Goal: Communication & Community: Connect with others

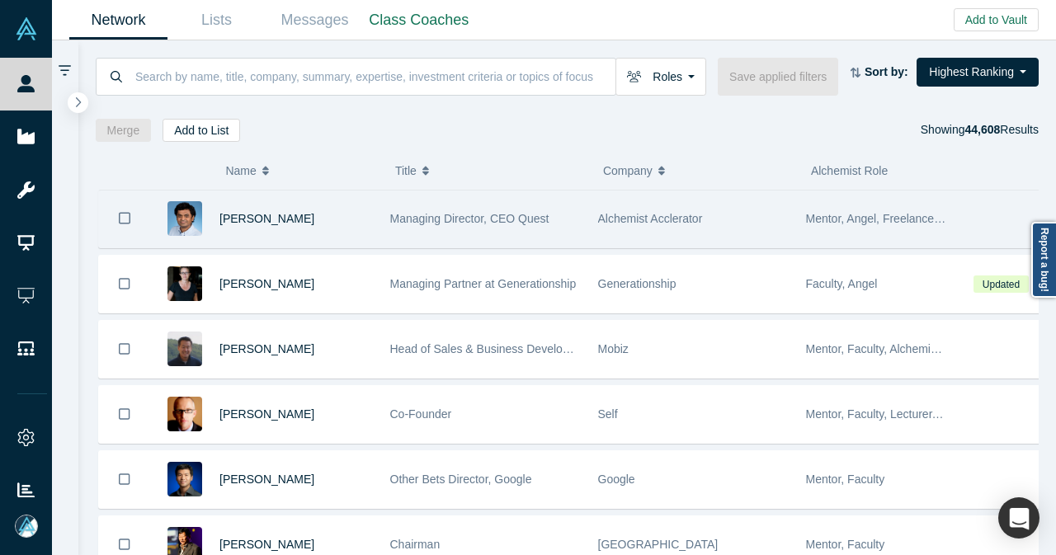
click at [331, 222] on div "[PERSON_NAME]" at bounding box center [295, 218] width 153 height 57
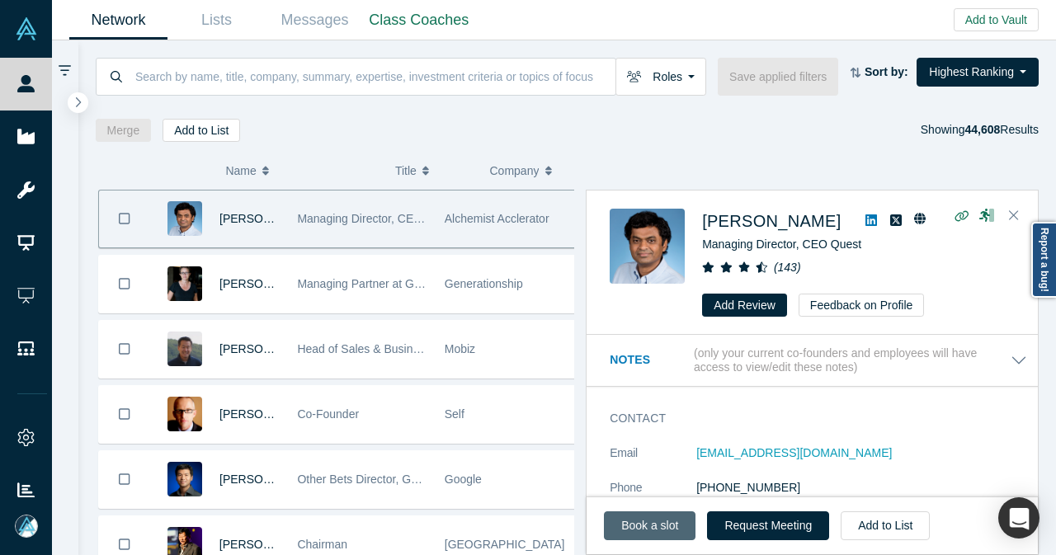
click at [622, 536] on link "Book a slot" at bounding box center [650, 525] width 92 height 29
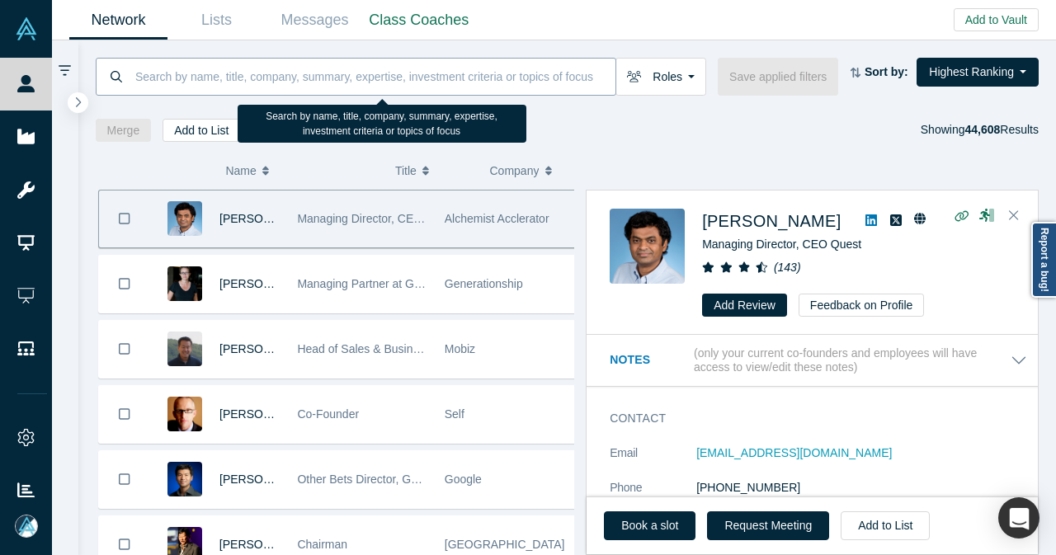
click at [290, 72] on input at bounding box center [375, 76] width 482 height 39
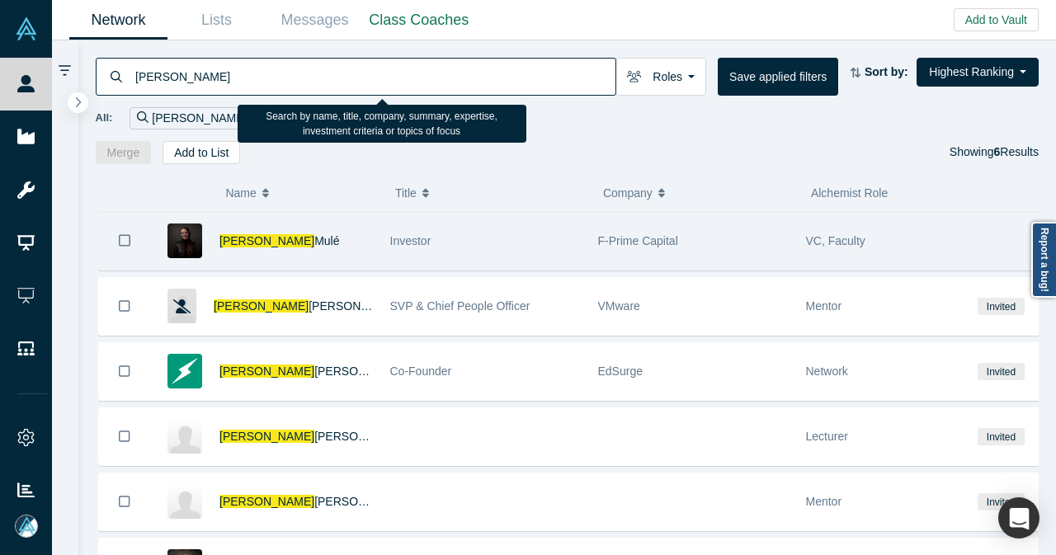
click at [344, 255] on div "[PERSON_NAME]" at bounding box center [295, 241] width 153 height 57
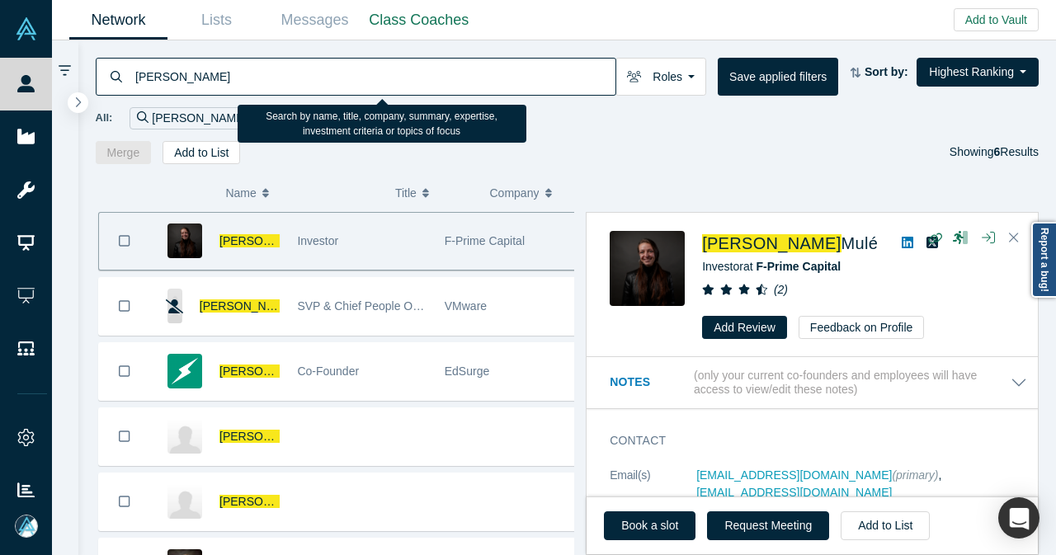
drag, startPoint x: 282, startPoint y: 64, endPoint x: 147, endPoint y: 67, distance: 135.3
click at [200, 65] on input "[PERSON_NAME]" at bounding box center [375, 76] width 482 height 39
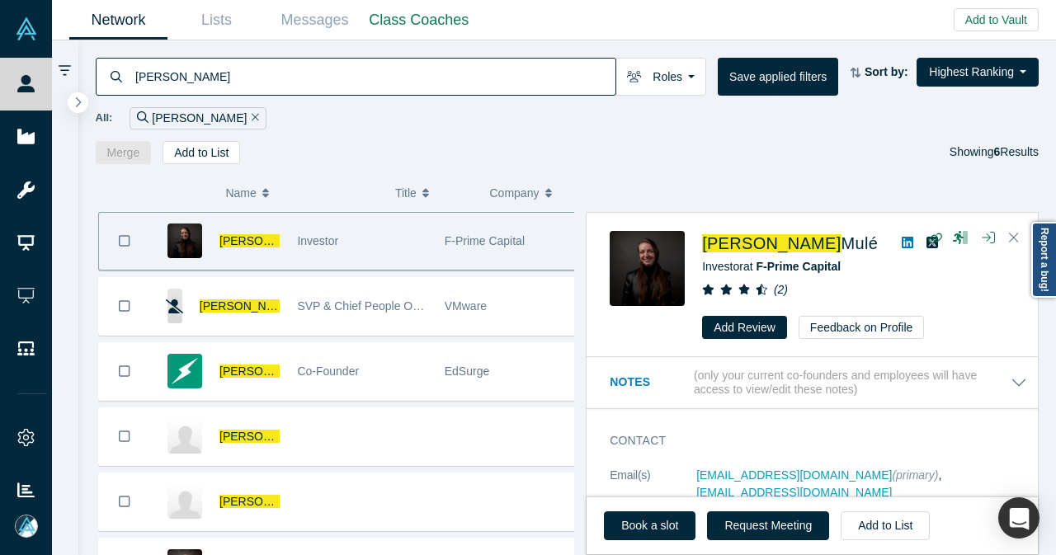
click at [120, 67] on div "[PERSON_NAME]" at bounding box center [356, 77] width 520 height 38
click at [698, 85] on button "Roles" at bounding box center [660, 77] width 91 height 38
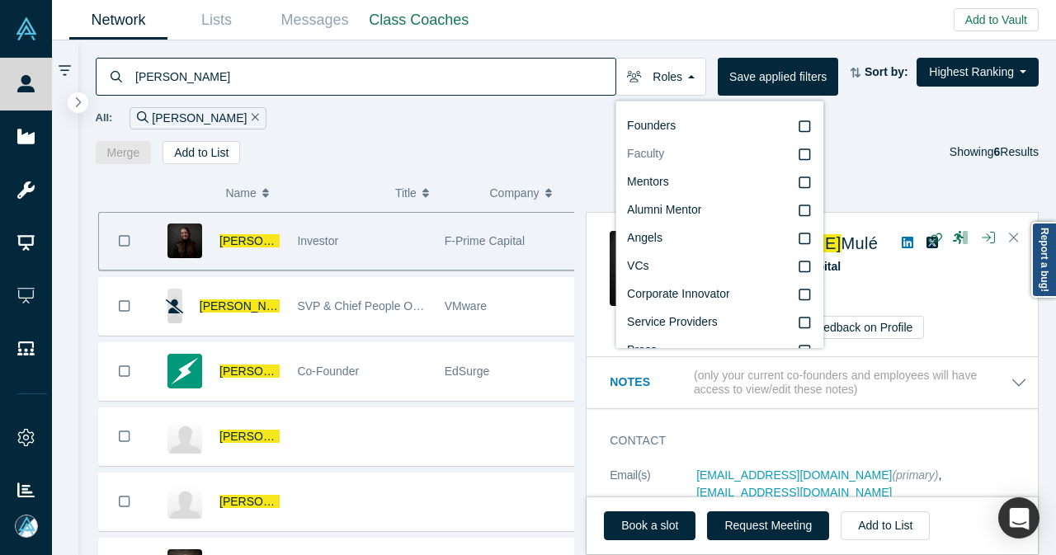
click at [690, 162] on label "Faculty" at bounding box center [719, 154] width 185 height 28
click at [0, 0] on input "Faculty" at bounding box center [0, 0] width 0 height 0
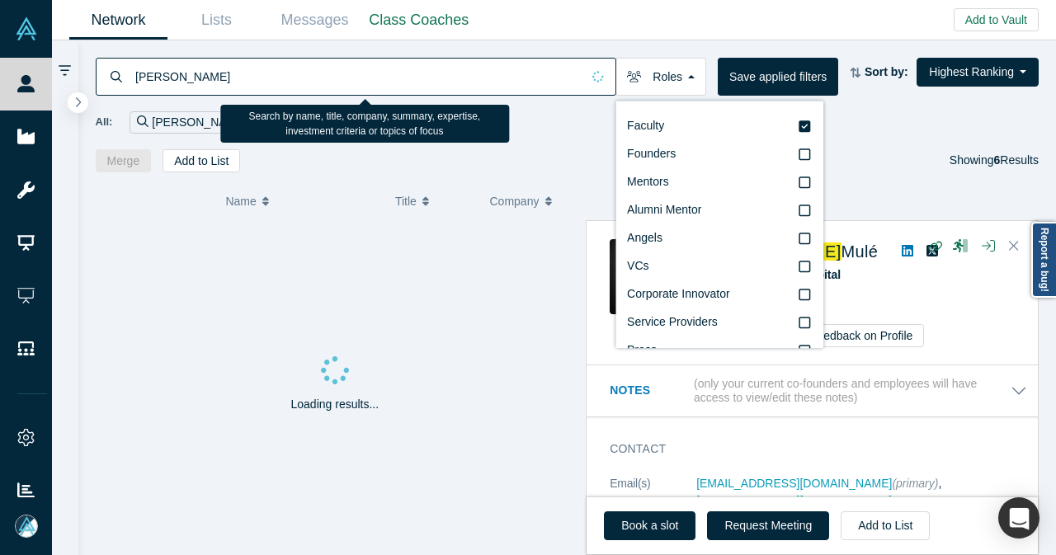
click at [302, 69] on input "[PERSON_NAME]" at bounding box center [357, 76] width 447 height 39
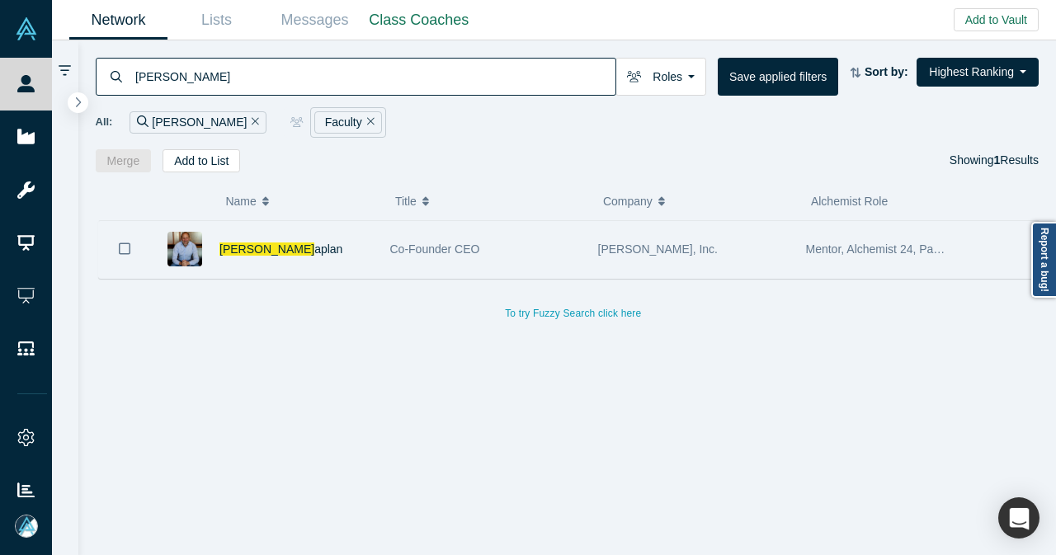
click at [322, 256] on div "[PERSON_NAME]" at bounding box center [295, 249] width 153 height 57
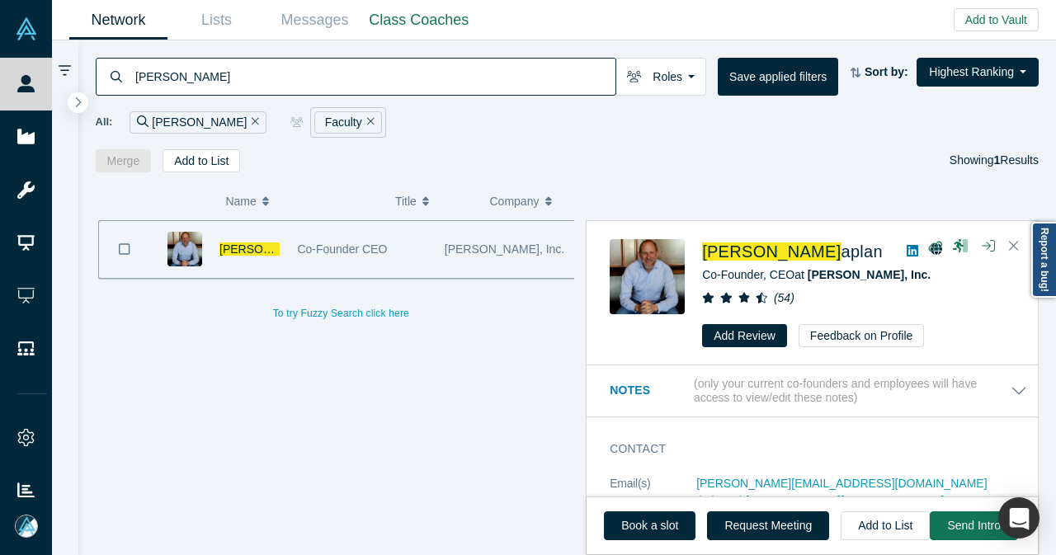
drag, startPoint x: 224, startPoint y: 82, endPoint x: 92, endPoint y: 80, distance: 132.0
click at [92, 80] on div "[PERSON_NAME] Roles Faculty Founders Mentors Alumni Mentor Angels VCs Corporate…" at bounding box center [567, 106] width 978 height 132
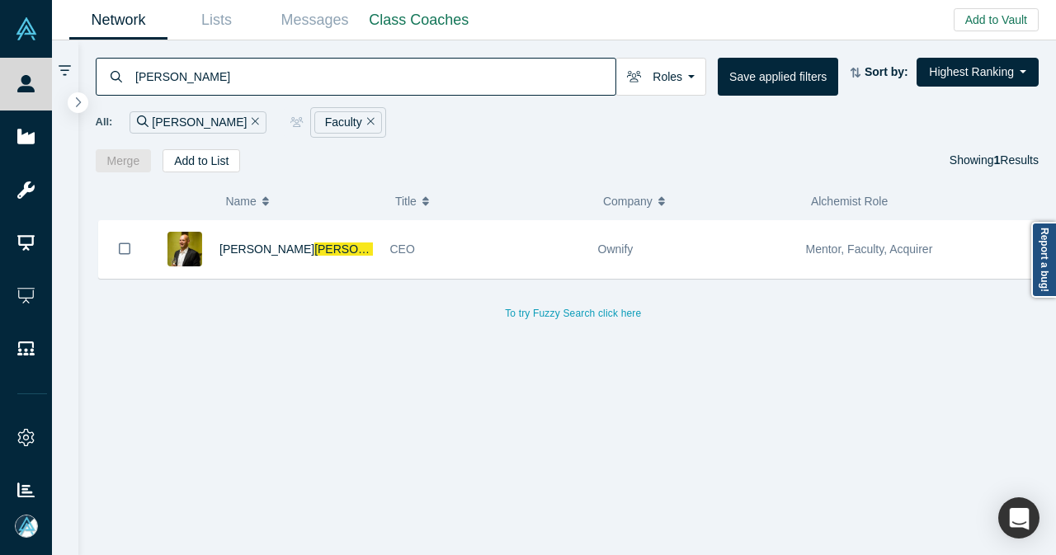
drag, startPoint x: 369, startPoint y: 258, endPoint x: 537, endPoint y: 435, distance: 243.8
click at [369, 258] on div "[PERSON_NAME]" at bounding box center [295, 249] width 153 height 57
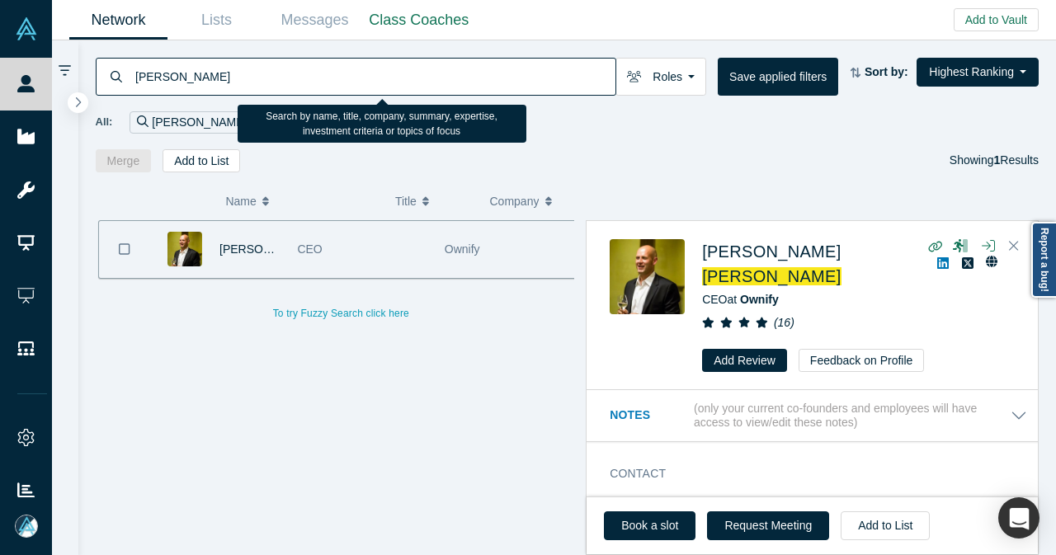
drag, startPoint x: 183, startPoint y: 74, endPoint x: 120, endPoint y: 82, distance: 63.9
click at [120, 82] on div "[PERSON_NAME]" at bounding box center [356, 77] width 520 height 38
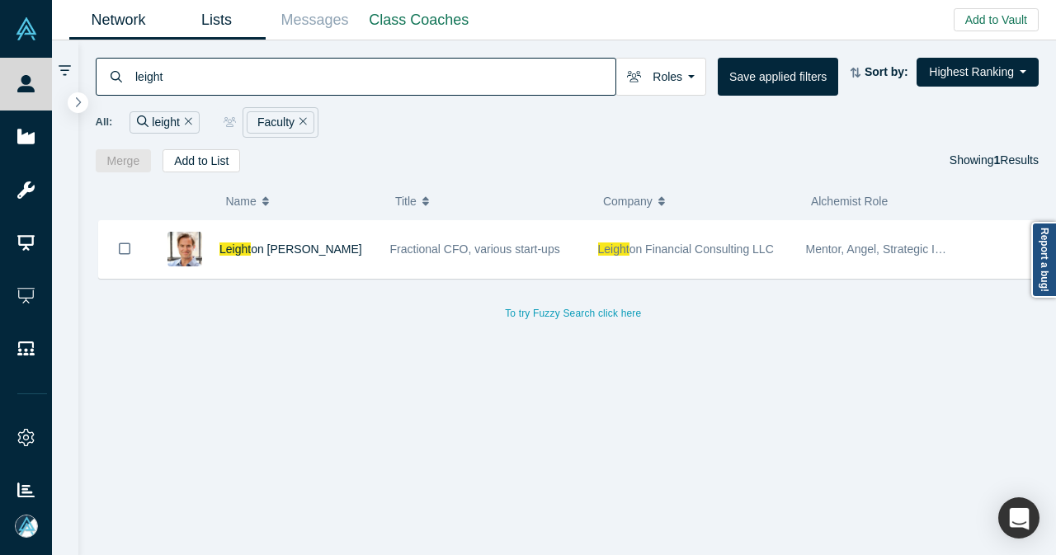
drag, startPoint x: 343, startPoint y: 247, endPoint x: 200, endPoint y: 1, distance: 284.6
click at [343, 247] on div "Leight on [PERSON_NAME]" at bounding box center [295, 249] width 153 height 57
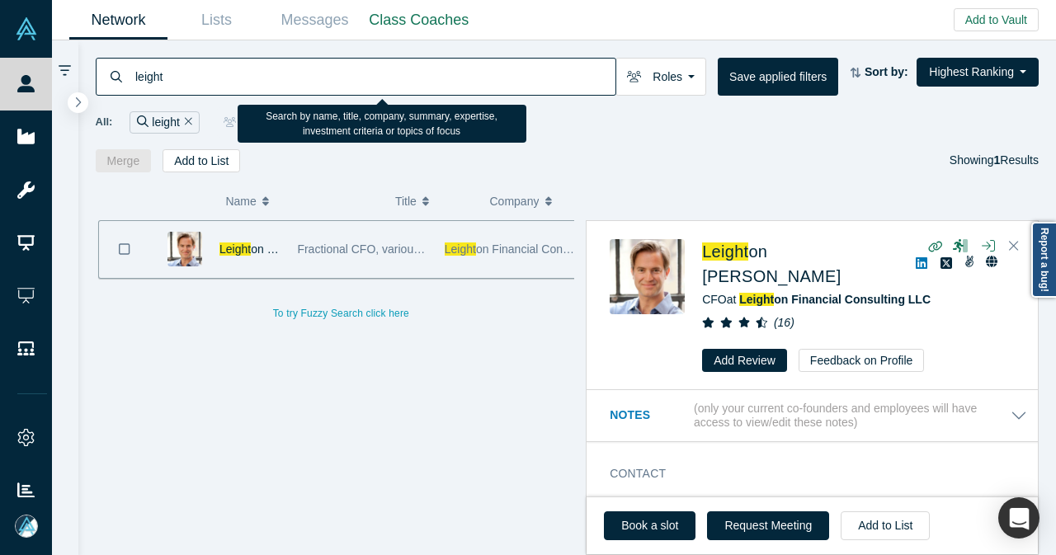
drag, startPoint x: 172, startPoint y: 78, endPoint x: 112, endPoint y: 80, distance: 60.2
click at [114, 80] on div "leight" at bounding box center [356, 77] width 520 height 38
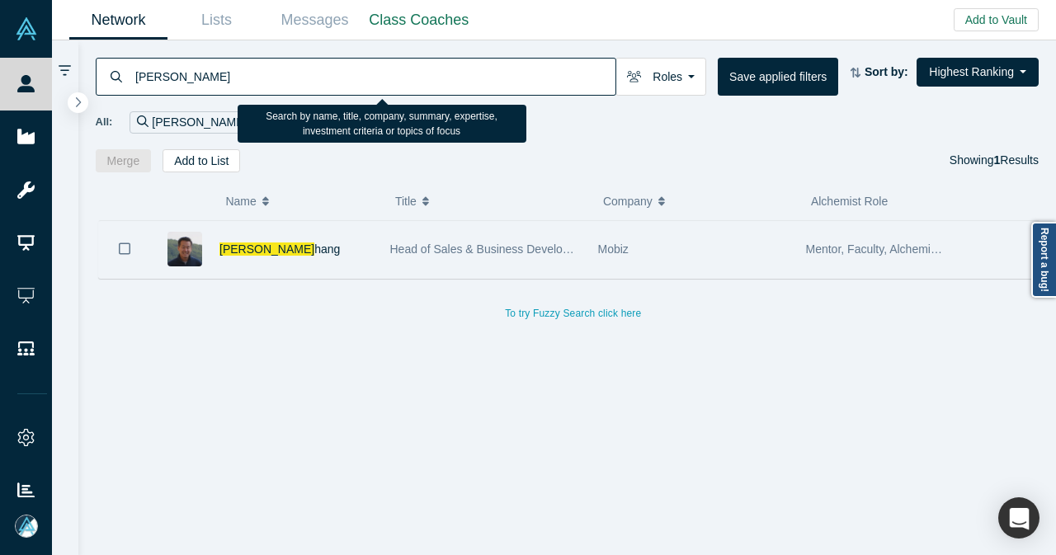
click at [360, 250] on div "[PERSON_NAME] hang" at bounding box center [295, 249] width 153 height 57
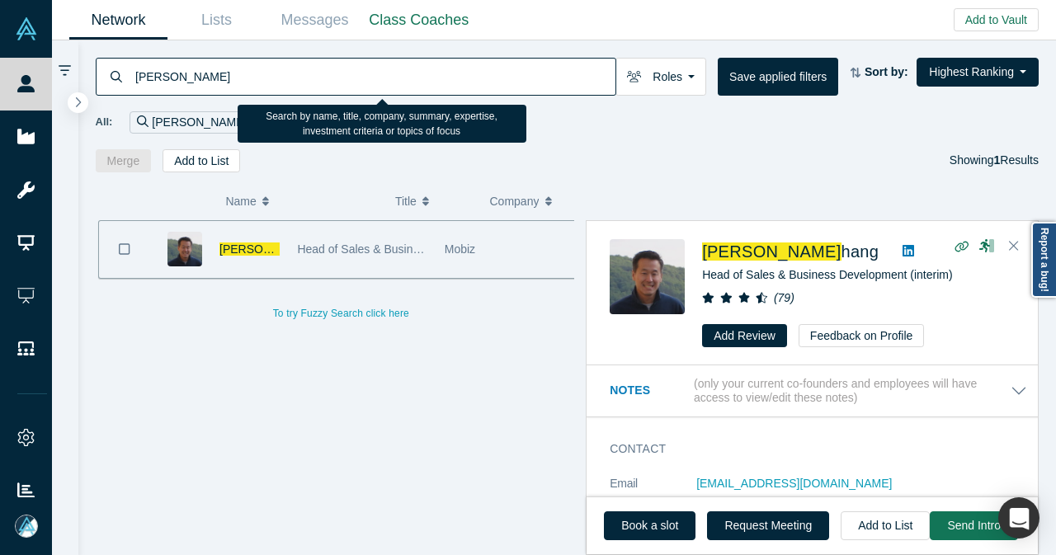
drag, startPoint x: 206, startPoint y: 75, endPoint x: 129, endPoint y: 78, distance: 77.6
click at [129, 78] on div "[PERSON_NAME]" at bounding box center [356, 77] width 520 height 38
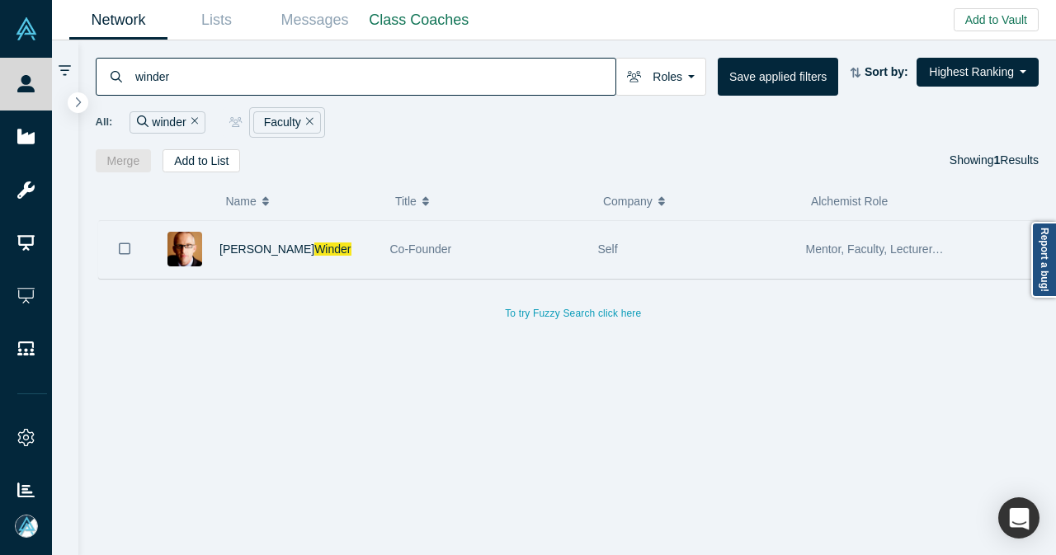
click at [335, 243] on div "[PERSON_NAME]" at bounding box center [295, 249] width 153 height 57
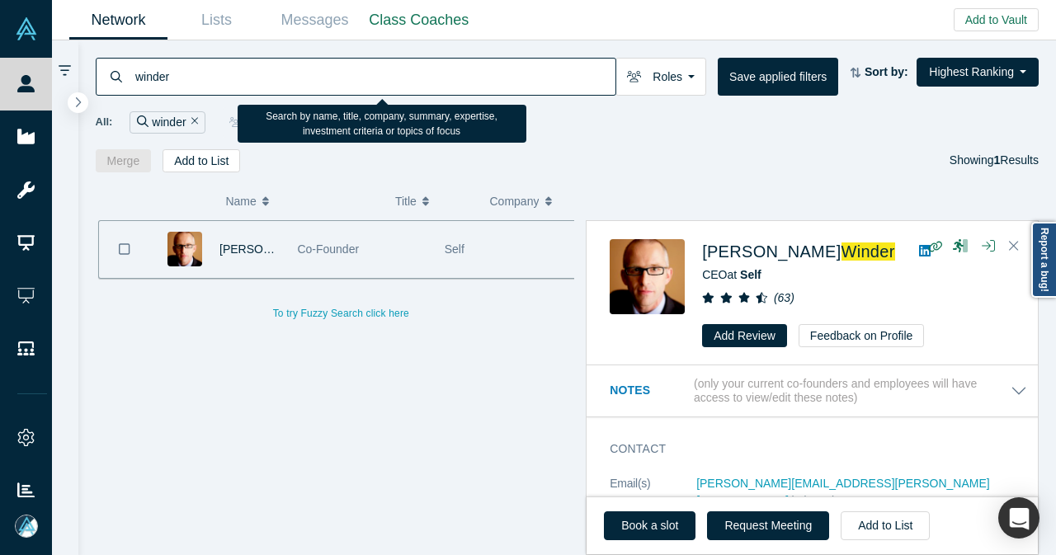
drag, startPoint x: 224, startPoint y: 82, endPoint x: 122, endPoint y: 90, distance: 102.6
click at [123, 90] on div "winder" at bounding box center [356, 77] width 520 height 38
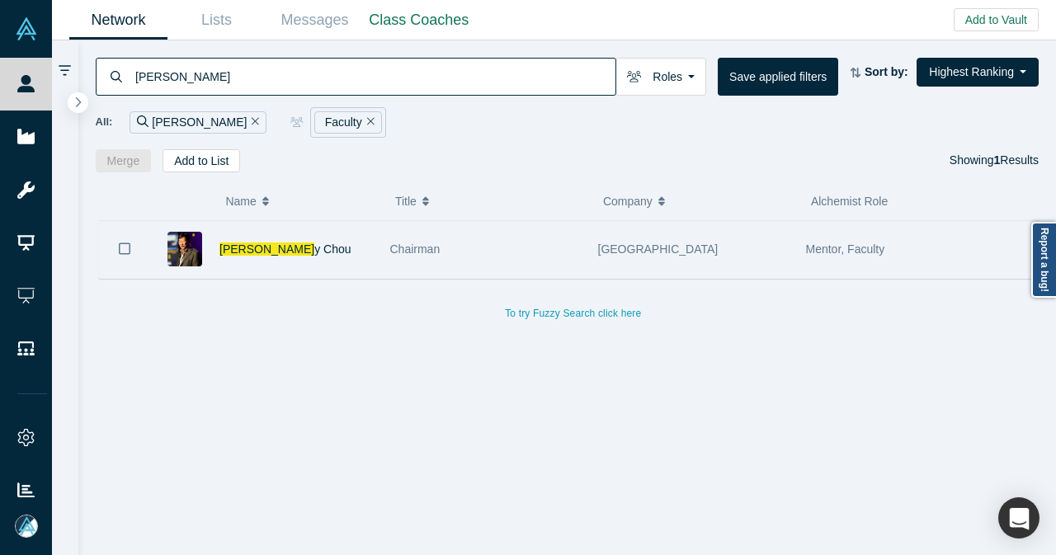
click at [348, 242] on div "[PERSON_NAME]" at bounding box center [295, 249] width 153 height 57
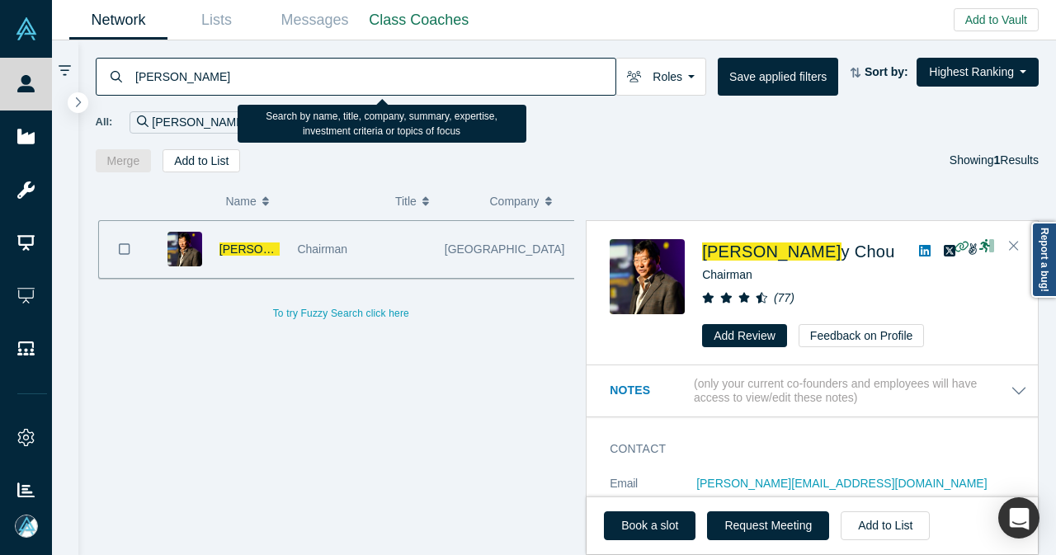
drag, startPoint x: 167, startPoint y: 74, endPoint x: 125, endPoint y: 78, distance: 42.3
click at [125, 78] on div "[PERSON_NAME]" at bounding box center [356, 77] width 520 height 38
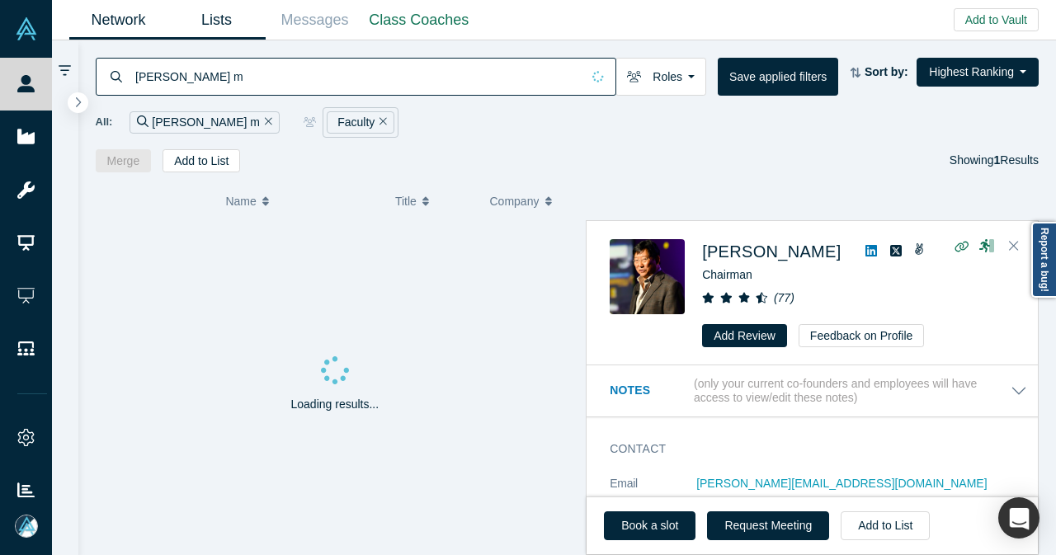
type input "[PERSON_NAME] m"
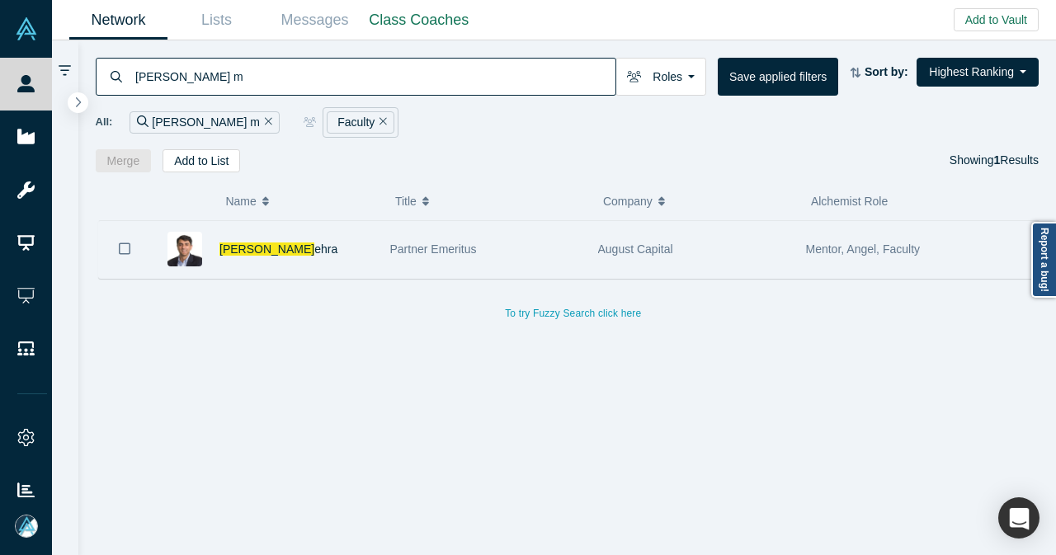
click at [356, 247] on div "[PERSON_NAME] M ehra" at bounding box center [295, 249] width 153 height 57
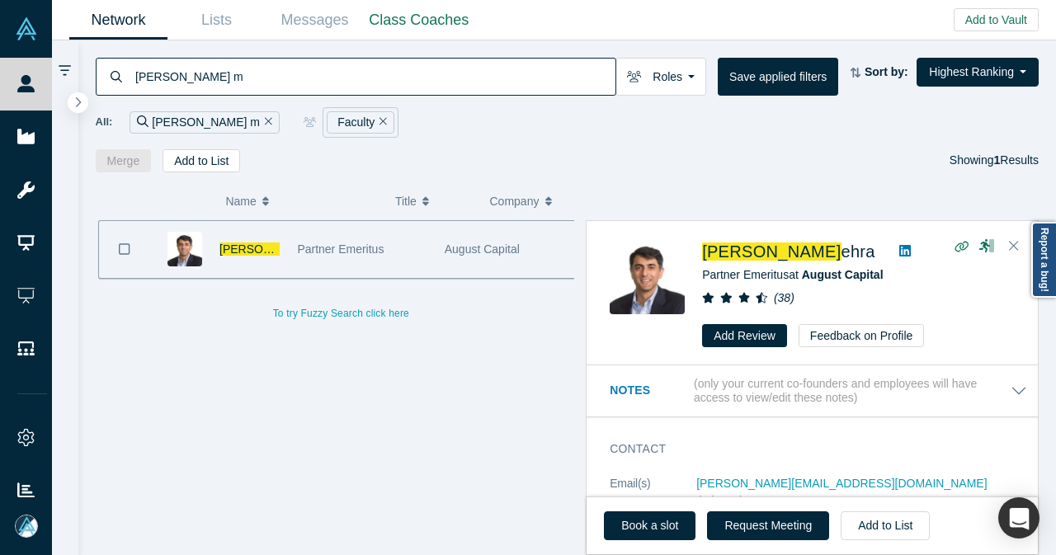
click at [265, 117] on icon "Remove Filter" at bounding box center [268, 121] width 7 height 12
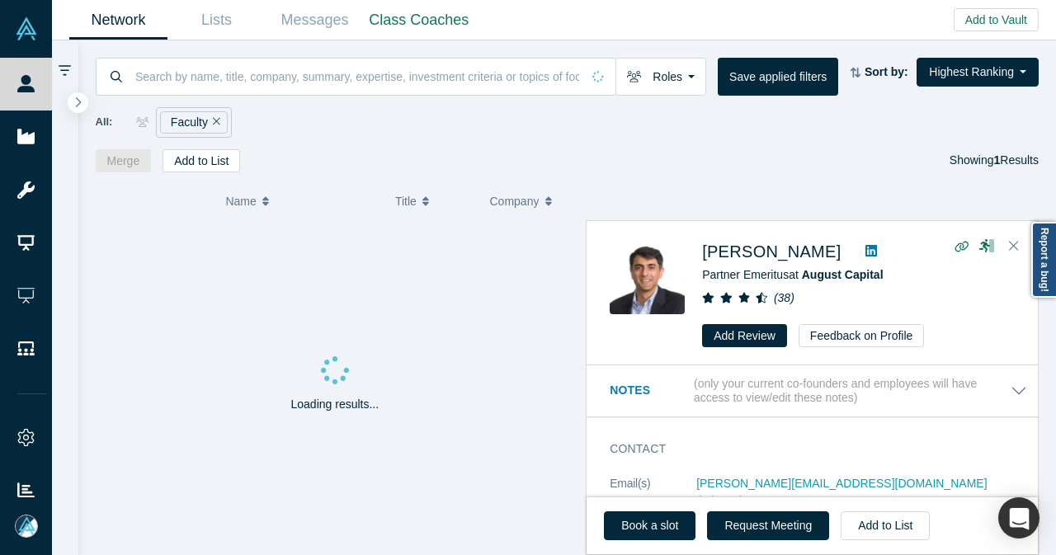
click at [215, 118] on icon "Remove Filter" at bounding box center [216, 121] width 7 height 12
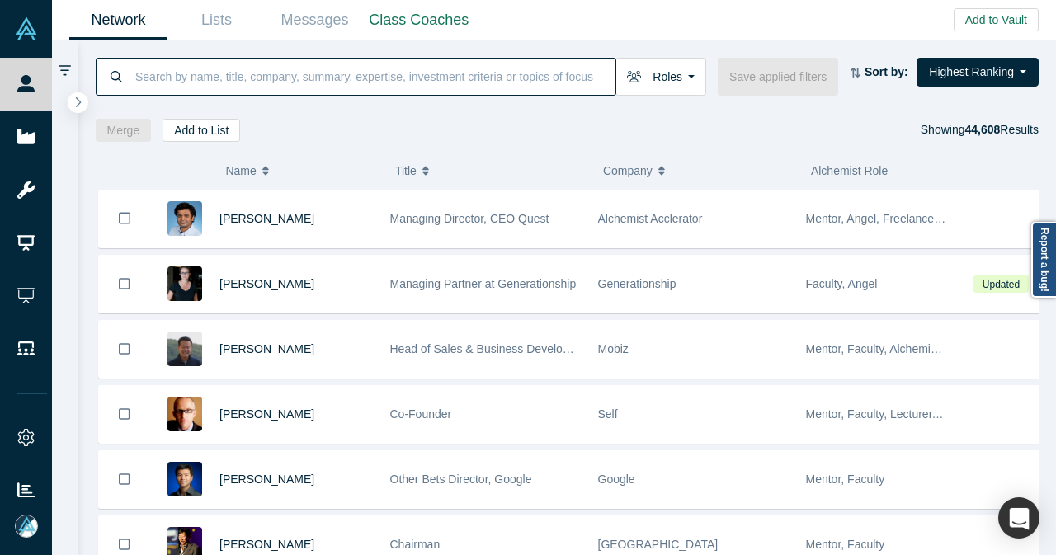
click at [394, 70] on input at bounding box center [375, 76] width 482 height 39
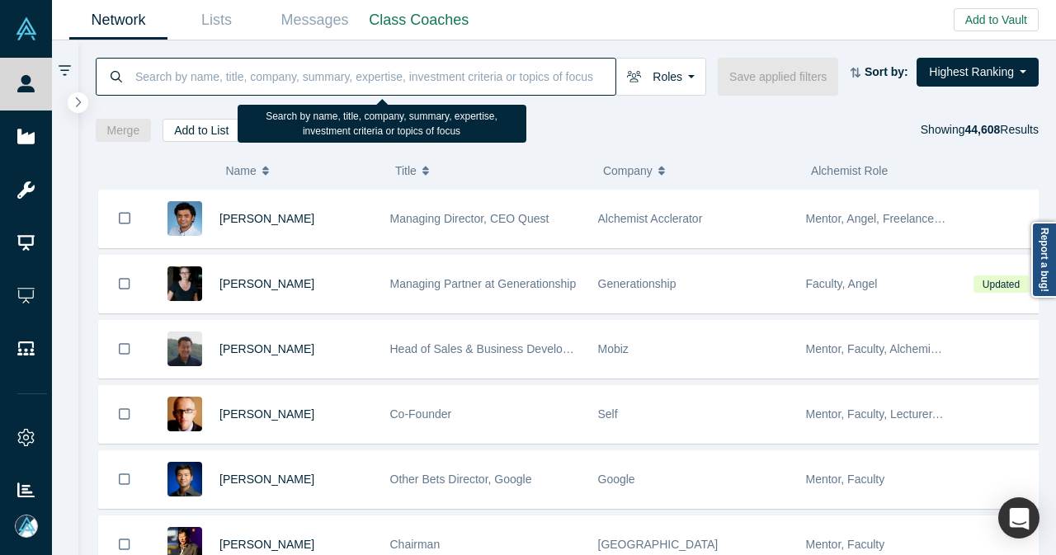
paste input "[EMAIL_ADDRESS]"
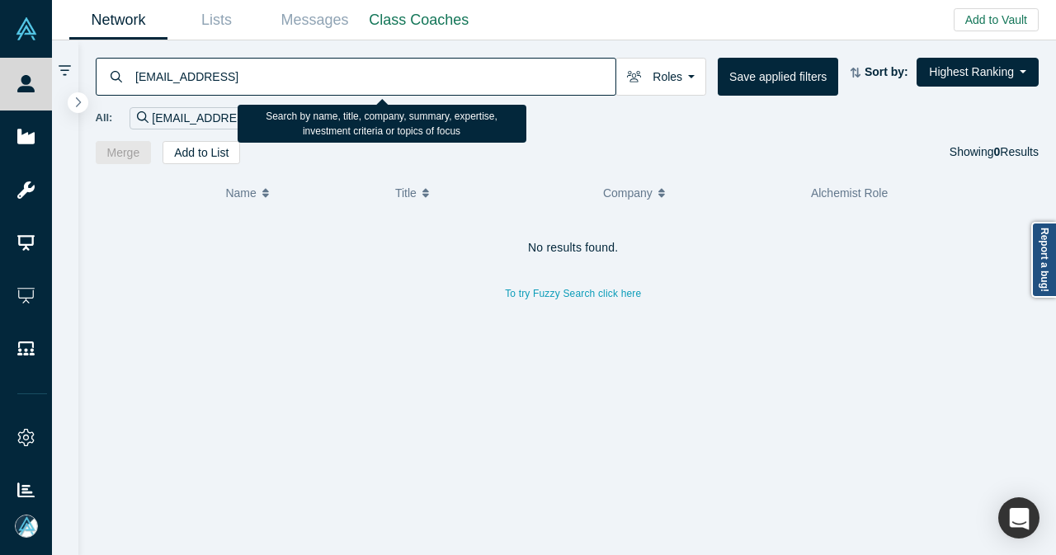
drag, startPoint x: 167, startPoint y: 78, endPoint x: 101, endPoint y: 83, distance: 67.0
click at [101, 83] on div "[EMAIL_ADDRESS]" at bounding box center [356, 77] width 520 height 38
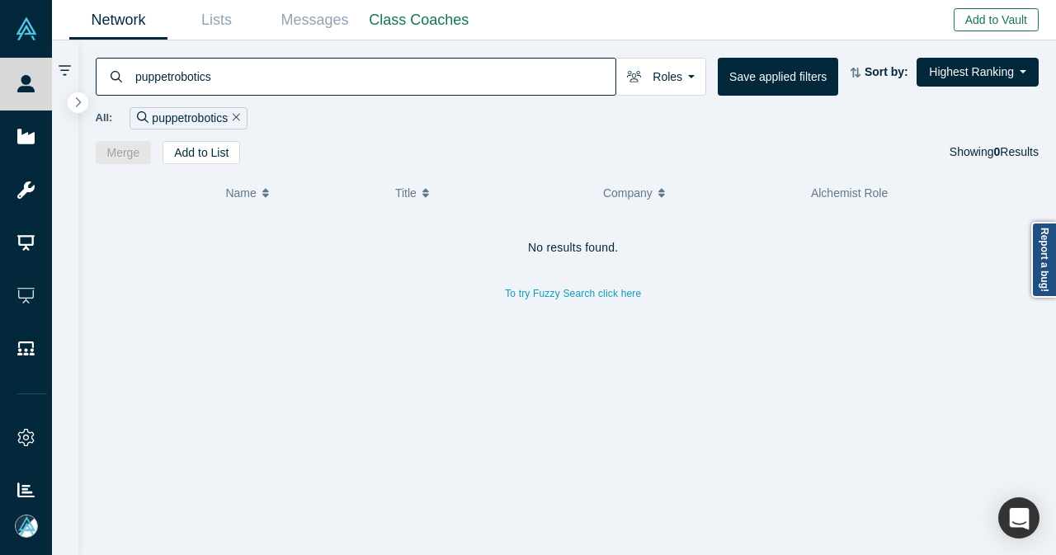
type input "puppetrobotics"
click at [1006, 19] on button "Add to Vault" at bounding box center [995, 19] width 85 height 23
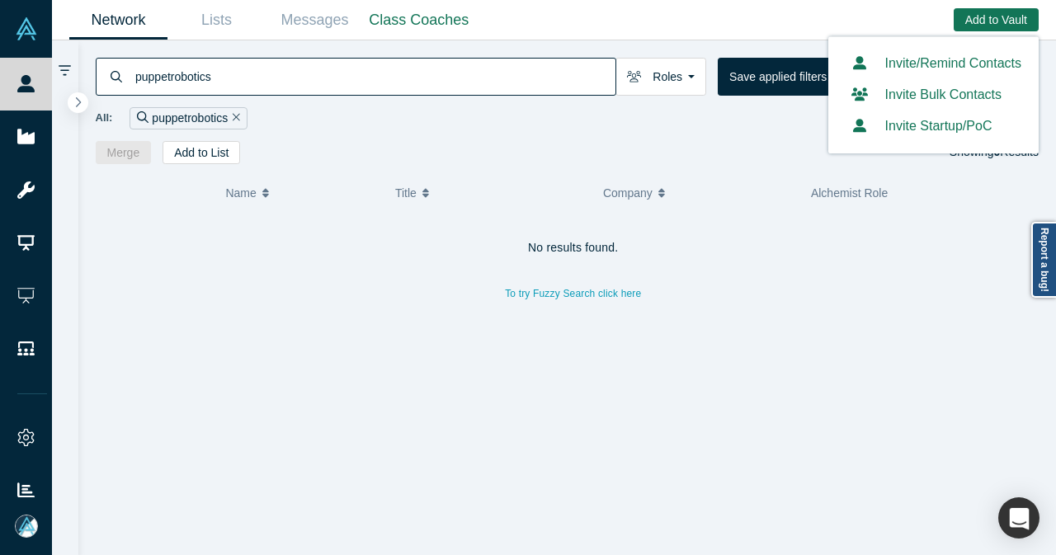
click at [935, 133] on button "Invite Startup/PoC" at bounding box center [918, 126] width 147 height 20
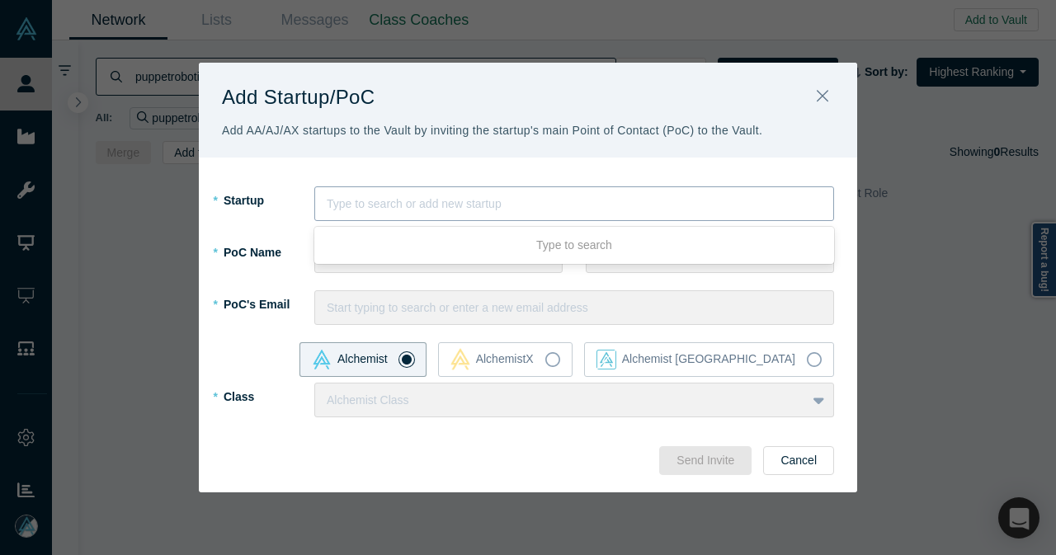
click at [580, 204] on div at bounding box center [574, 204] width 495 height 21
paste input "Puppet Robotics"
type input "Puppet Robotics"
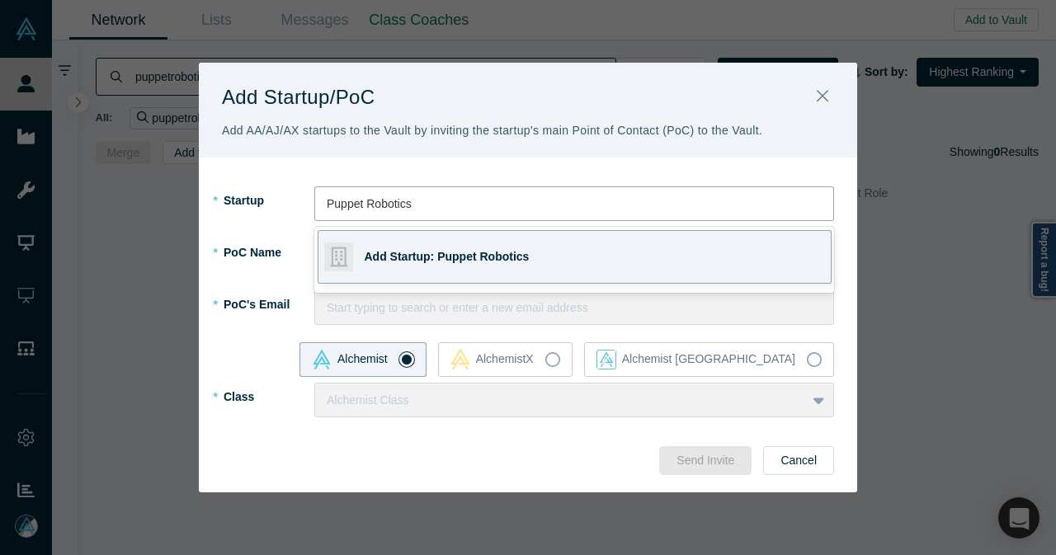
click at [508, 253] on span "Add Startup: Puppet Robotics" at bounding box center [446, 256] width 165 height 13
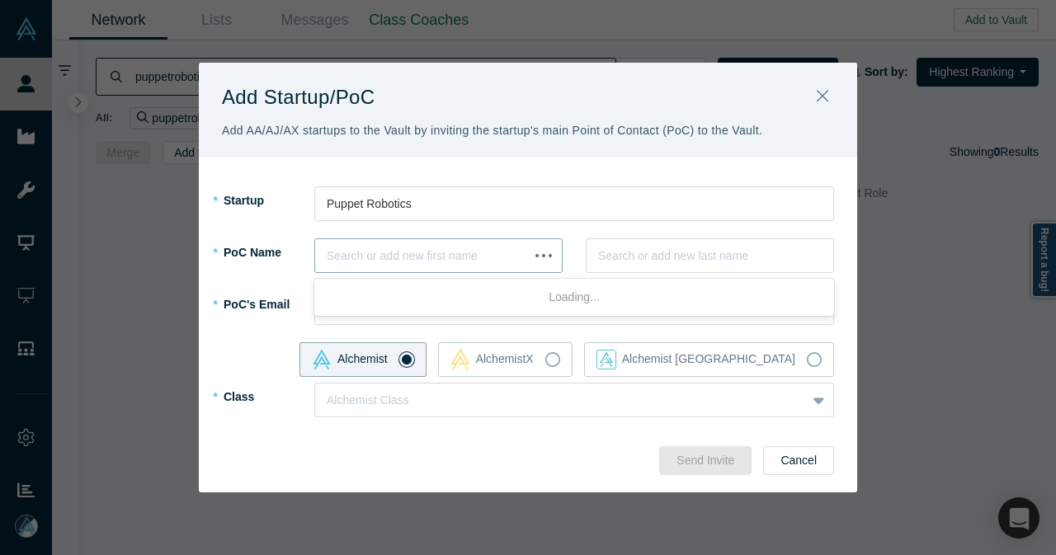
click at [415, 248] on div at bounding box center [422, 256] width 190 height 21
type input "Gabe"
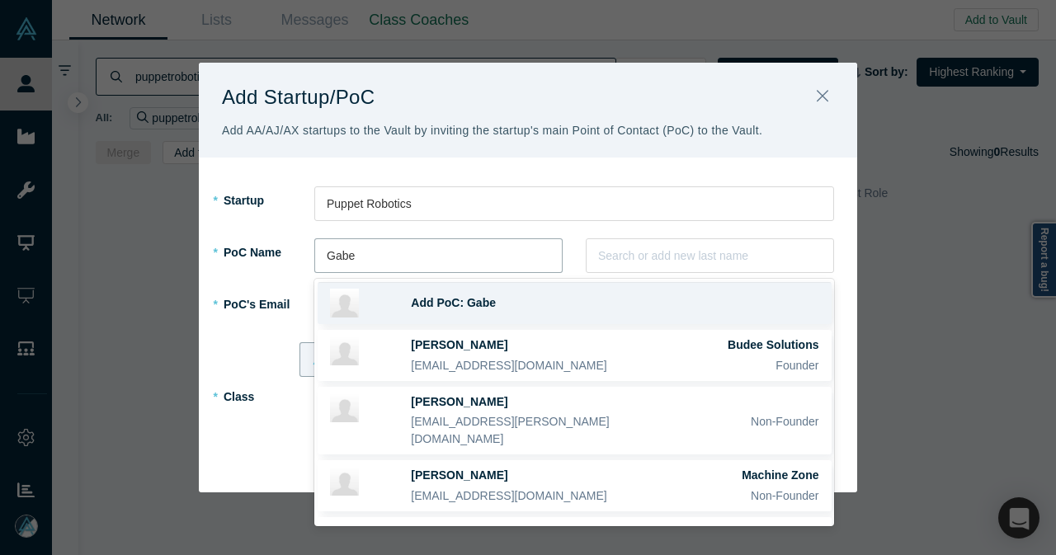
click at [496, 311] on div "Add PoC: Gabe" at bounding box center [614, 302] width 407 height 17
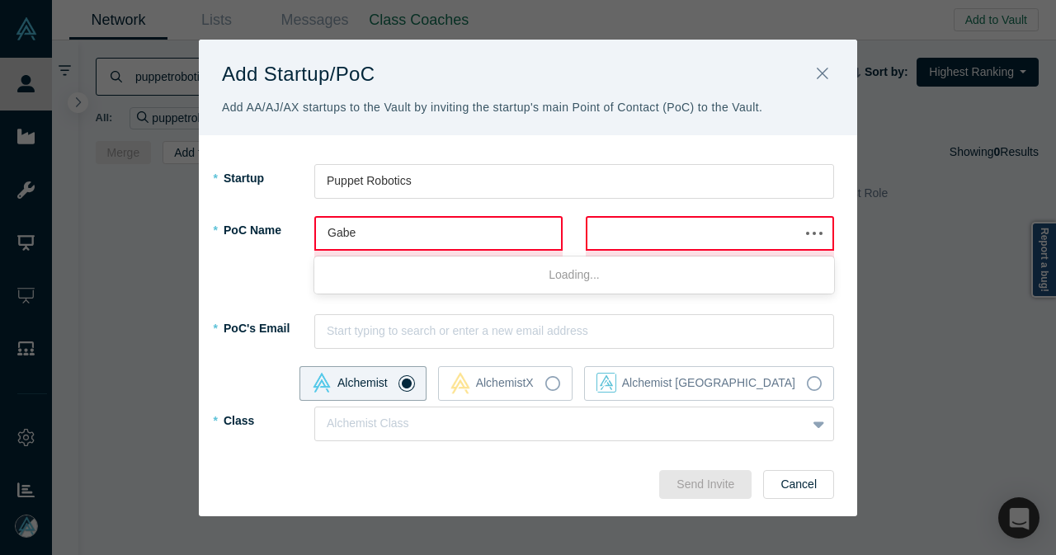
click at [623, 237] on div at bounding box center [693, 233] width 189 height 21
paste input "[PERSON_NAME]"
type input "[PERSON_NAME]"
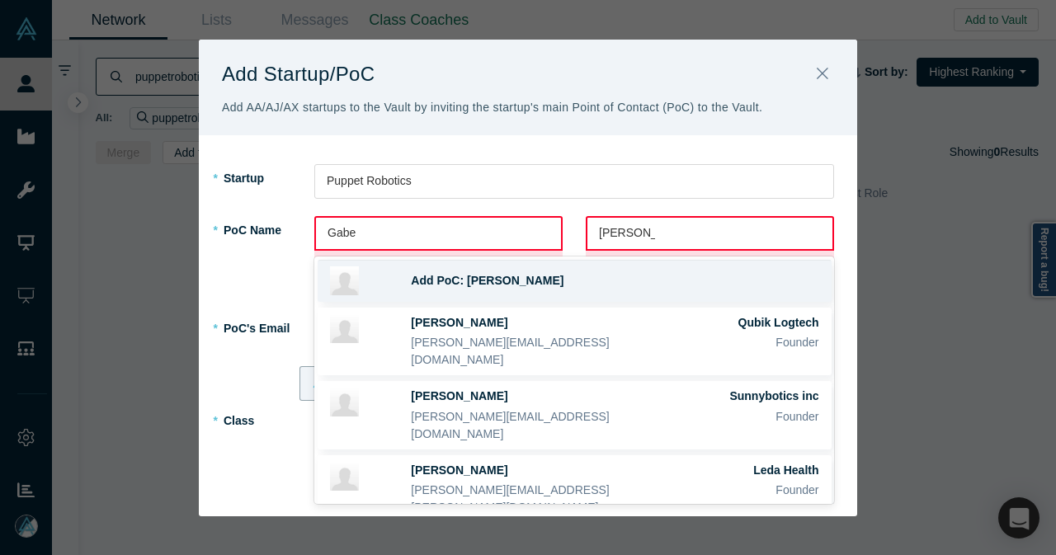
click at [506, 280] on span "Add PoC: [PERSON_NAME]" at bounding box center [487, 280] width 153 height 13
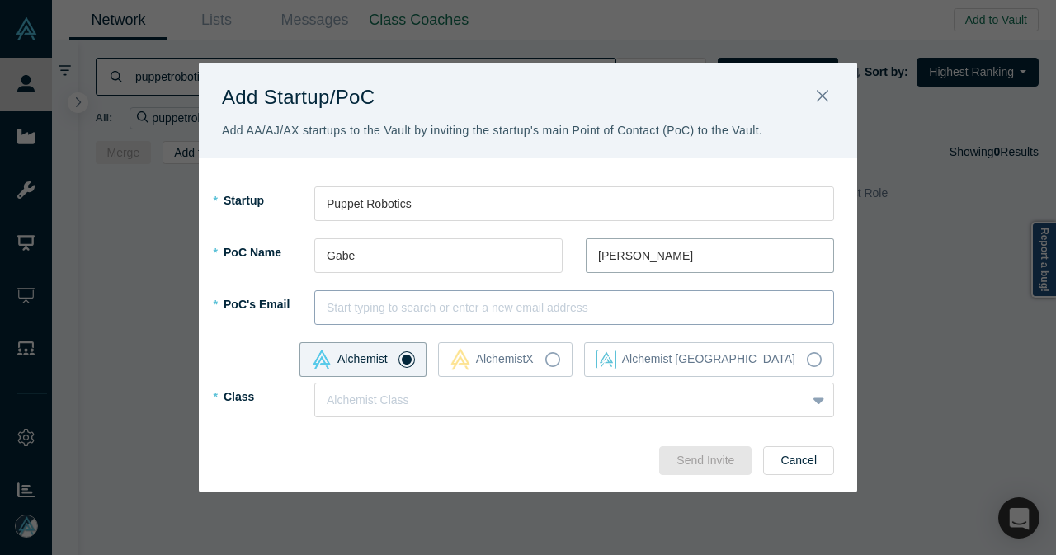
click at [440, 303] on div at bounding box center [574, 308] width 495 height 21
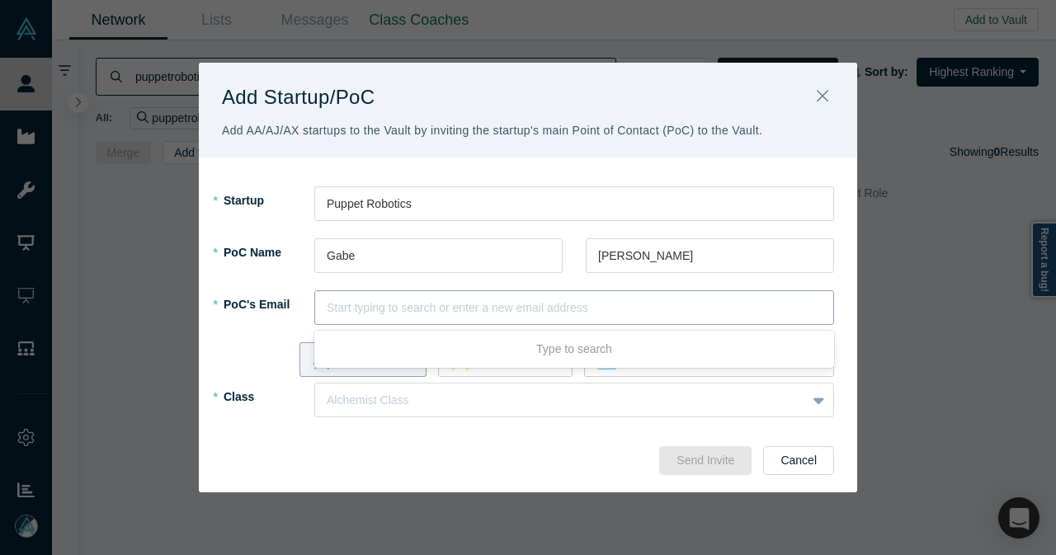
paste input "[EMAIL_ADDRESS]"
type input "[EMAIL_ADDRESS]"
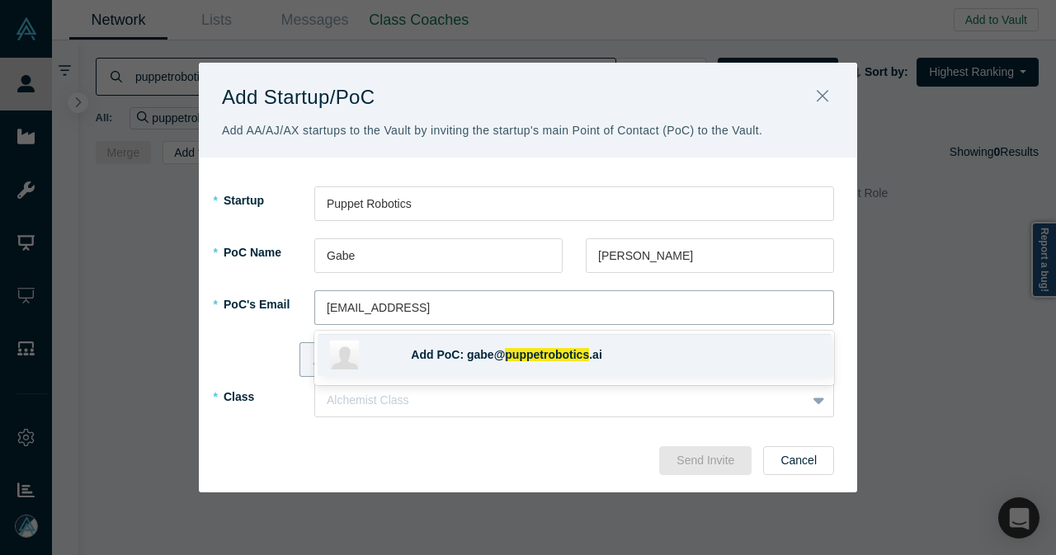
click at [494, 356] on span "Add PoC: gabe@" at bounding box center [458, 354] width 94 height 13
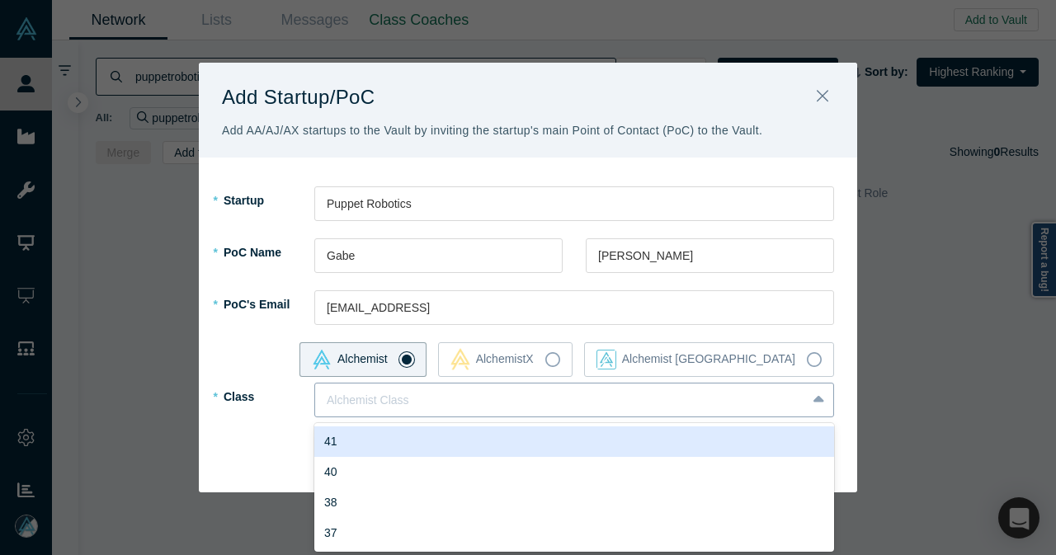
click at [809, 402] on div at bounding box center [820, 400] width 26 height 30
click at [401, 447] on div "41" at bounding box center [574, 441] width 520 height 31
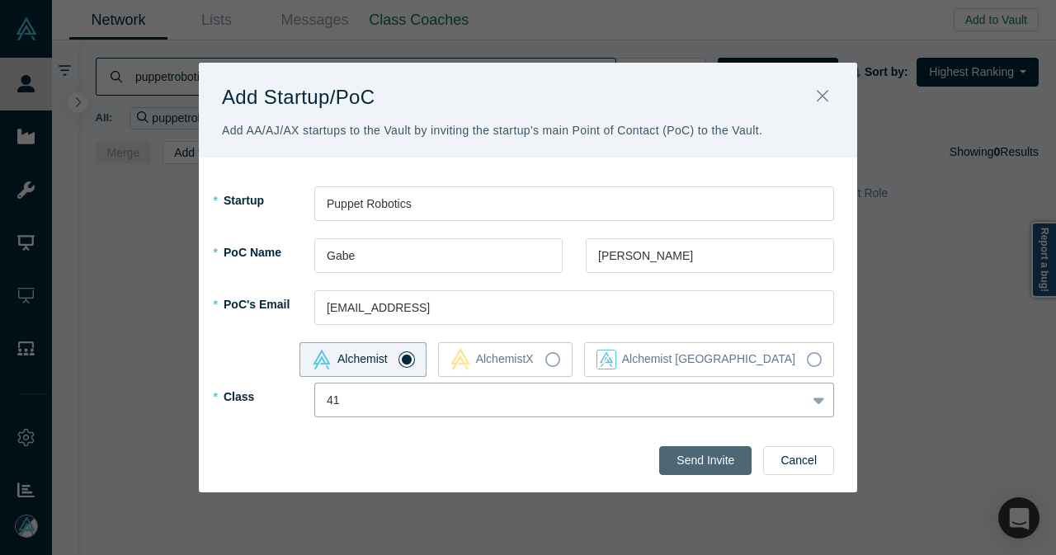
click at [675, 459] on button "Send Invite" at bounding box center [705, 460] width 92 height 29
